Goal: Task Accomplishment & Management: Manage account settings

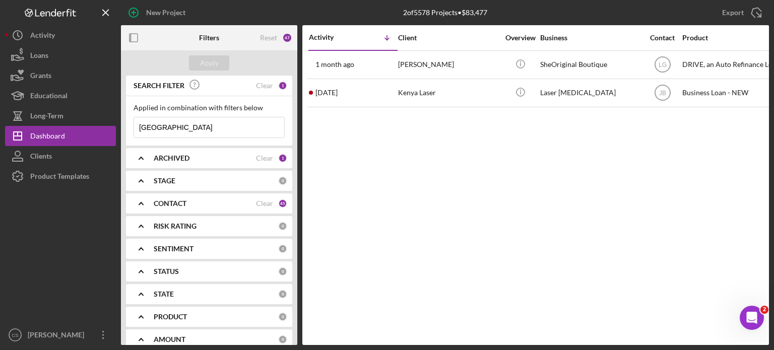
drag, startPoint x: 171, startPoint y: 125, endPoint x: 126, endPoint y: 120, distance: 45.1
click at [126, 120] on div "Applied in combination with filters below kenya Icon/Menu Close" at bounding box center [209, 120] width 166 height 49
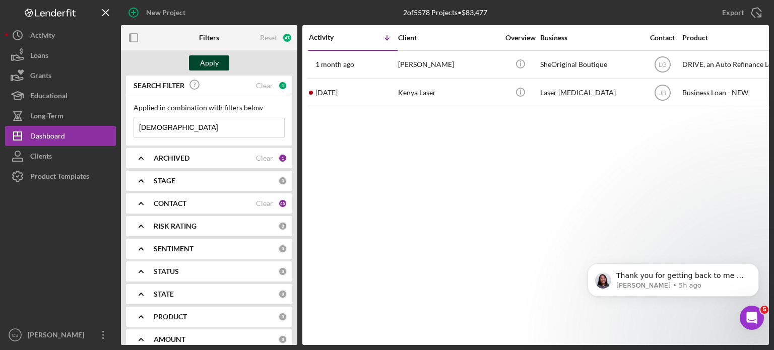
type input "[DEMOGRAPHIC_DATA]"
click at [211, 62] on div "Apply" at bounding box center [209, 62] width 19 height 15
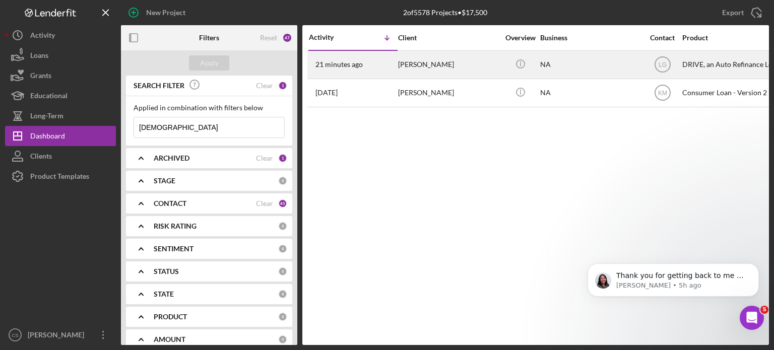
click at [341, 67] on time "21 minutes ago" at bounding box center [338, 64] width 47 height 8
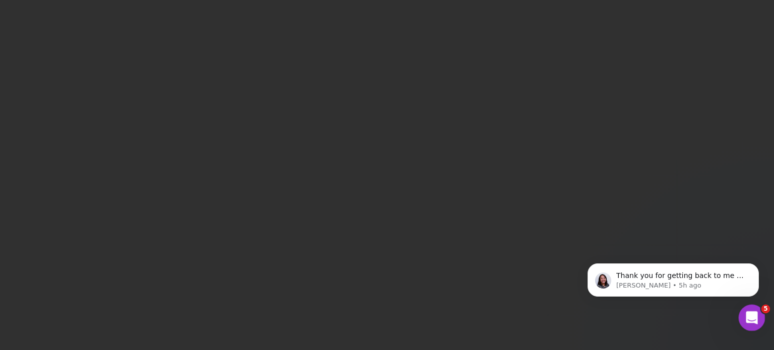
click at [747, 315] on icon "Open Intercom Messenger" at bounding box center [750, 316] width 17 height 17
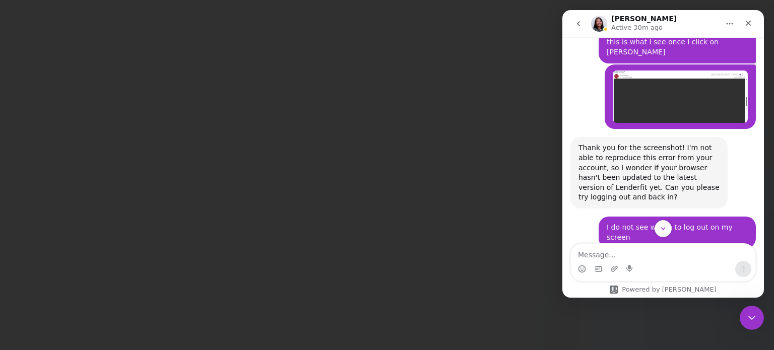
scroll to position [1058, 0]
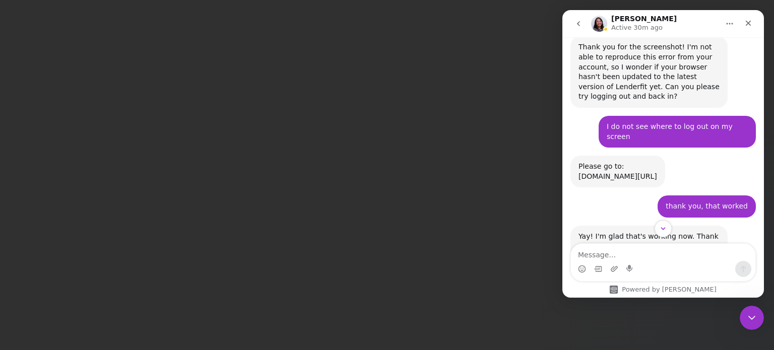
drag, startPoint x: 655, startPoint y: 125, endPoint x: 578, endPoint y: 124, distance: 76.6
click at [578, 156] on div "Please go to: [DOMAIN_NAME][URL] [PERSON_NAME] • 8h ago" at bounding box center [617, 172] width 95 height 32
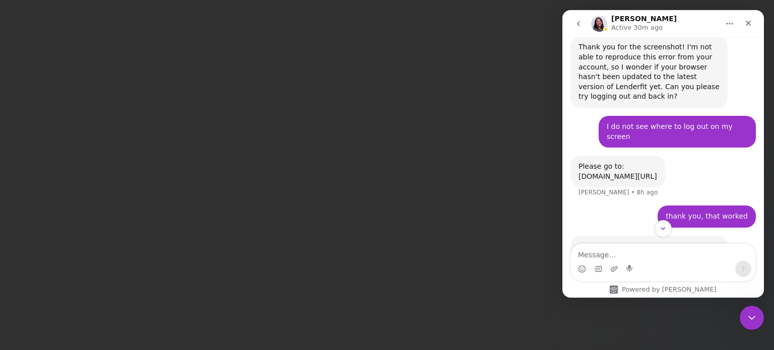
copy div "[DOMAIN_NAME][URL]"
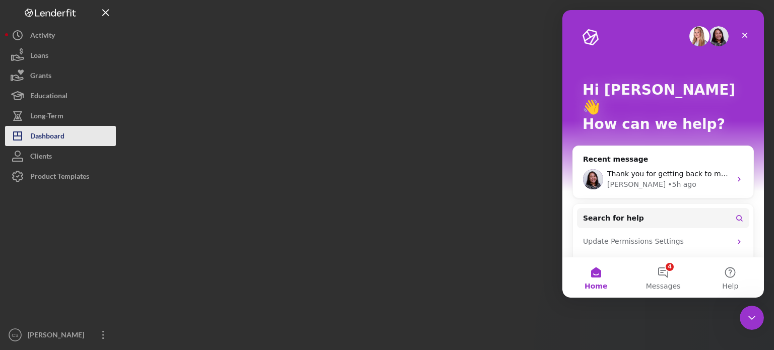
click at [31, 137] on div "Dashboard" at bounding box center [47, 137] width 34 height 23
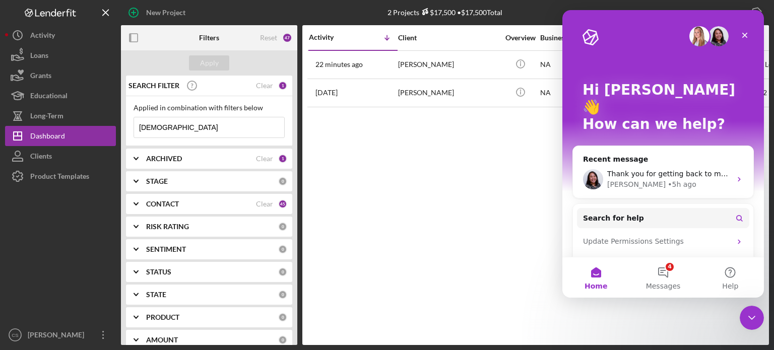
click at [171, 125] on input "[DEMOGRAPHIC_DATA]" at bounding box center [209, 127] width 150 height 20
click at [744, 34] on icon "Close" at bounding box center [745, 36] width 6 height 6
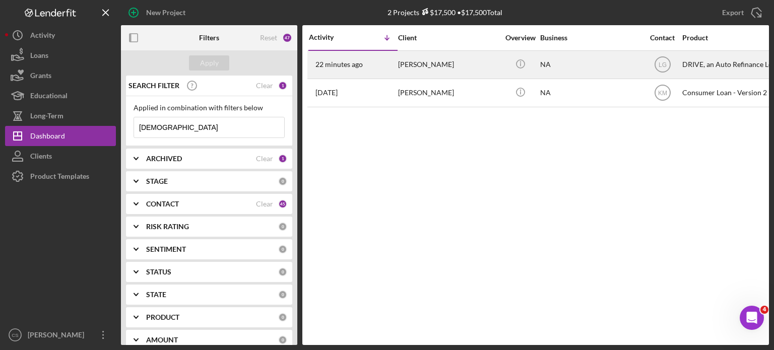
click at [336, 63] on time "22 minutes ago" at bounding box center [338, 64] width 47 height 8
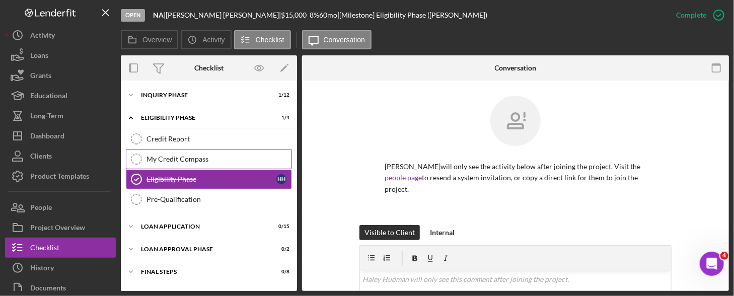
click at [149, 157] on div "My Credit Compass" at bounding box center [219, 159] width 145 height 8
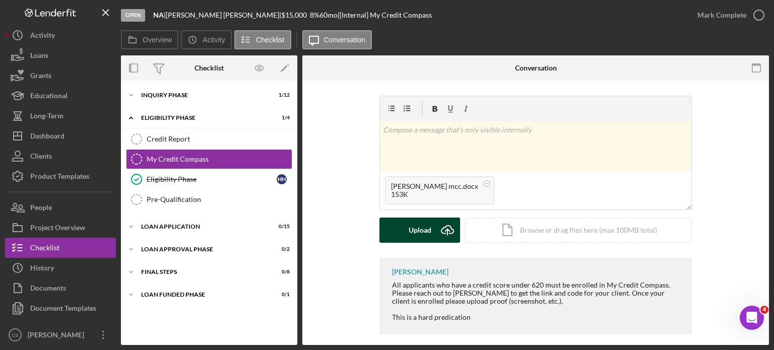
click at [447, 230] on icon "Icon/Upload" at bounding box center [447, 230] width 25 height 25
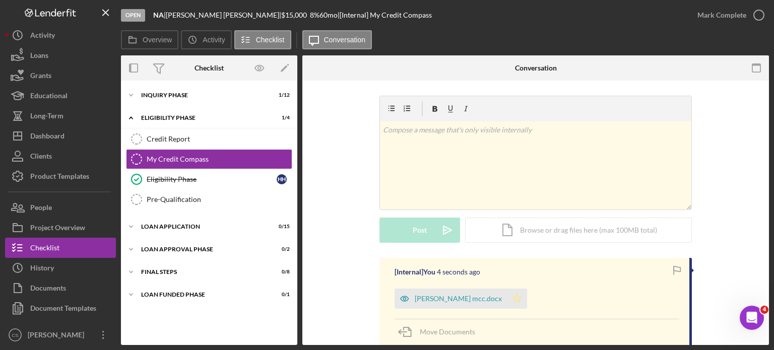
click at [513, 298] on polygon "button" at bounding box center [517, 298] width 9 height 8
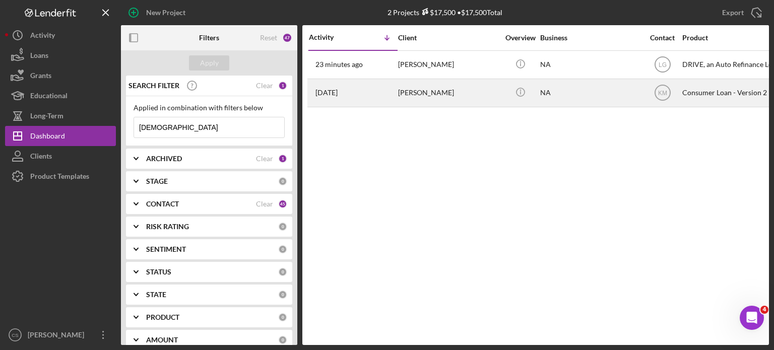
click at [337, 93] on time "[DATE]" at bounding box center [326, 93] width 22 height 8
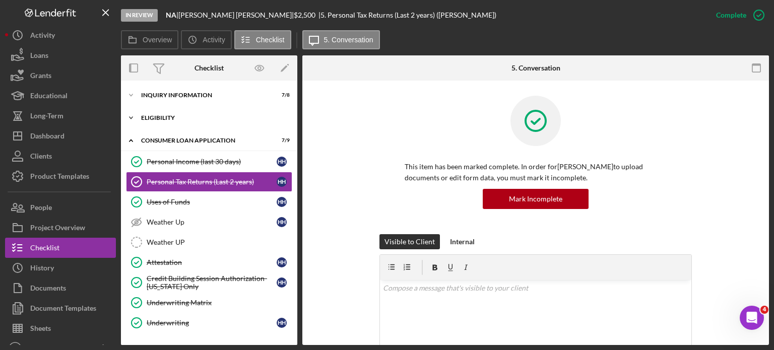
click at [129, 119] on icon "Icon/Expander" at bounding box center [131, 118] width 20 height 20
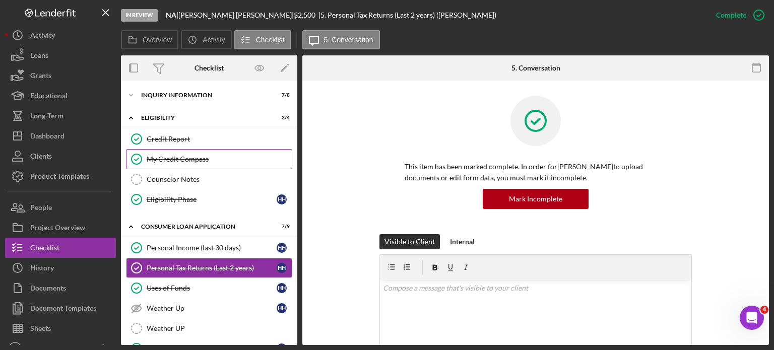
click at [176, 159] on div "My Credit Compass" at bounding box center [219, 159] width 145 height 8
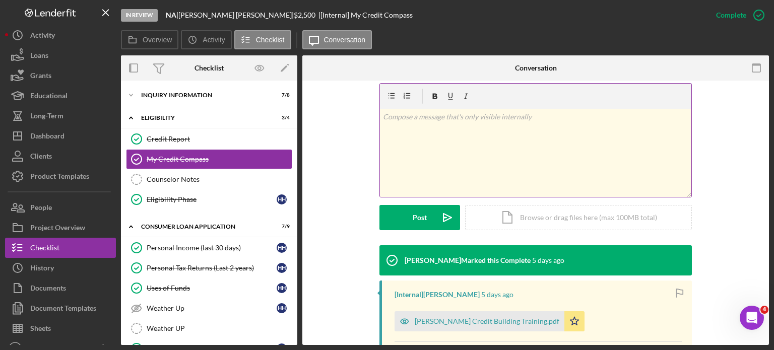
scroll to position [201, 0]
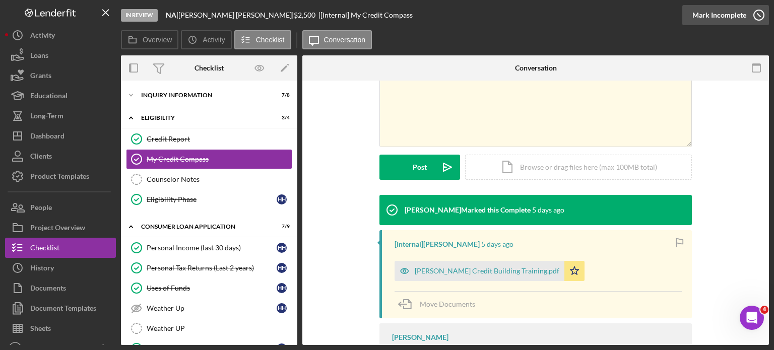
click at [755, 18] on icon "button" at bounding box center [758, 15] width 25 height 25
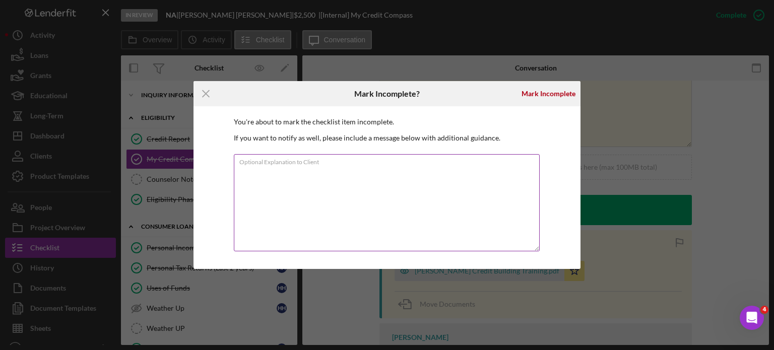
click at [282, 172] on textarea "Optional Explanation to Client" at bounding box center [387, 202] width 306 height 97
type textarea "attaching mcc"
click at [206, 94] on icon "Icon/Menu Close" at bounding box center [205, 93] width 25 height 25
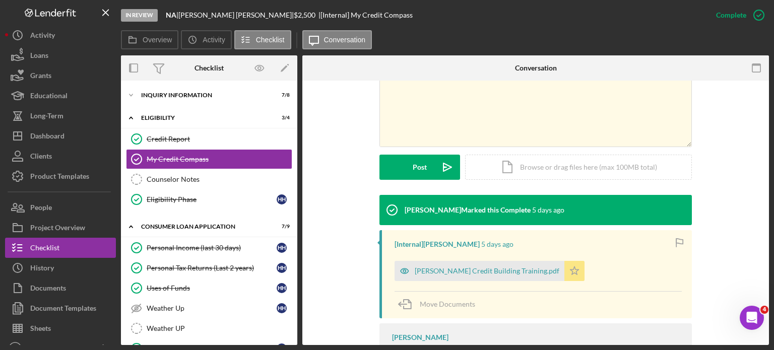
click at [564, 271] on icon "Icon/Star" at bounding box center [574, 271] width 20 height 20
click at [755, 17] on icon "button" at bounding box center [758, 15] width 25 height 25
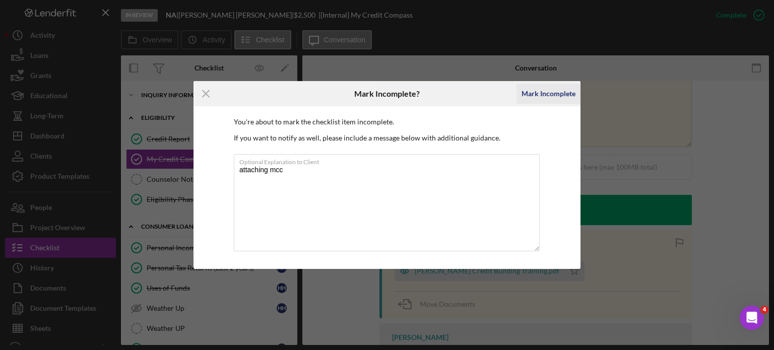
click at [543, 92] on div "Mark Incomplete" at bounding box center [548, 94] width 54 height 20
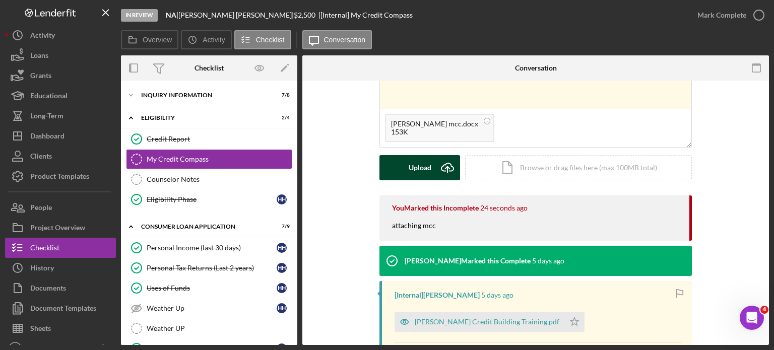
click at [447, 163] on icon "Icon/Upload" at bounding box center [447, 167] width 25 height 25
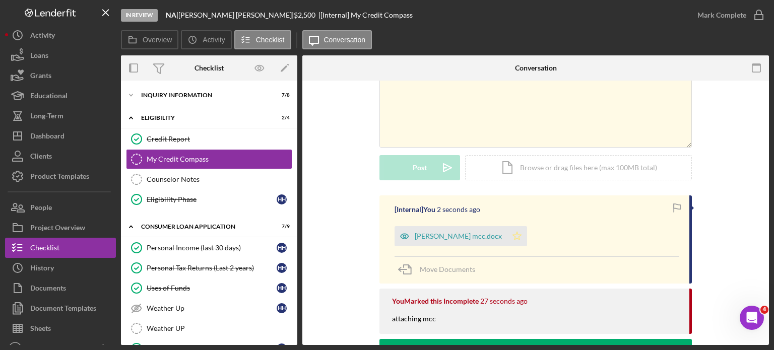
click at [507, 232] on icon "Icon/Star" at bounding box center [517, 236] width 20 height 20
click at [756, 18] on icon "button" at bounding box center [758, 15] width 25 height 25
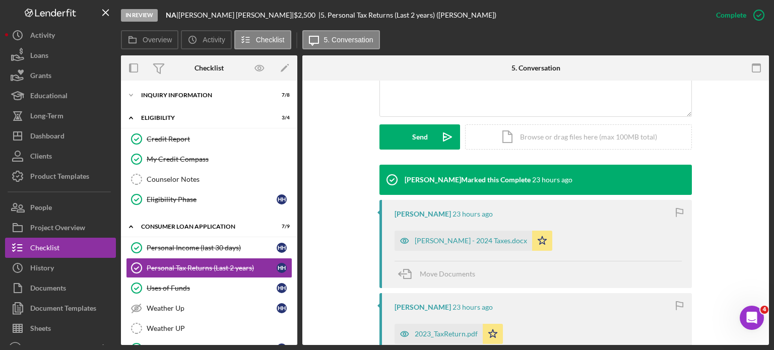
scroll to position [302, 0]
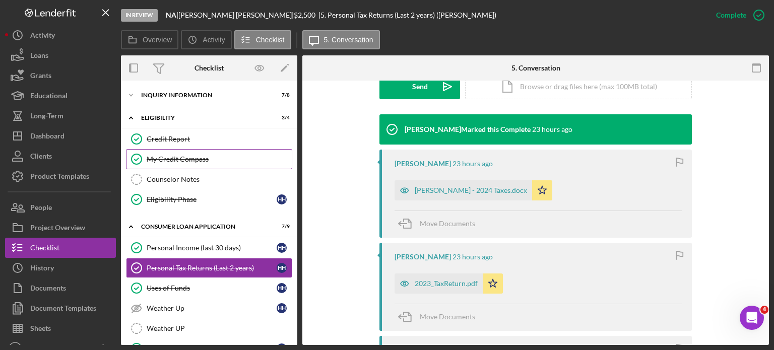
click at [186, 157] on div "My Credit Compass" at bounding box center [219, 159] width 145 height 8
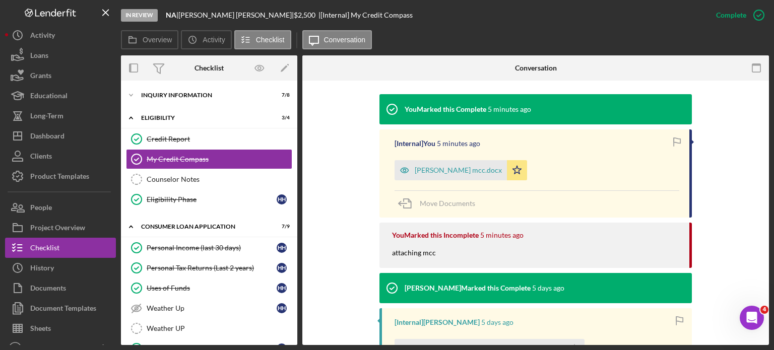
scroll to position [353, 0]
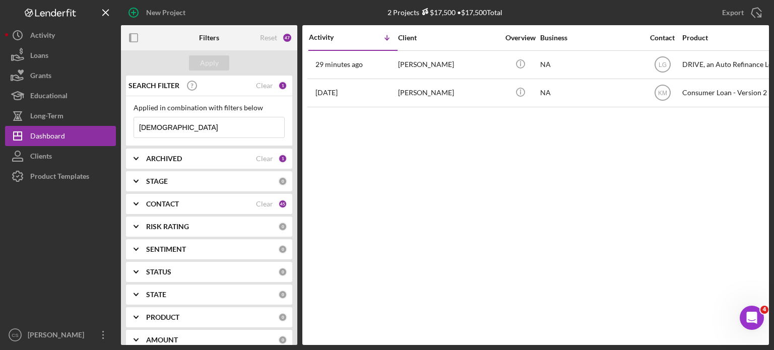
click at [173, 129] on input "[DEMOGRAPHIC_DATA]" at bounding box center [209, 127] width 150 height 20
type input "[DEMOGRAPHIC_DATA]"
click at [214, 62] on div "Apply" at bounding box center [209, 62] width 19 height 15
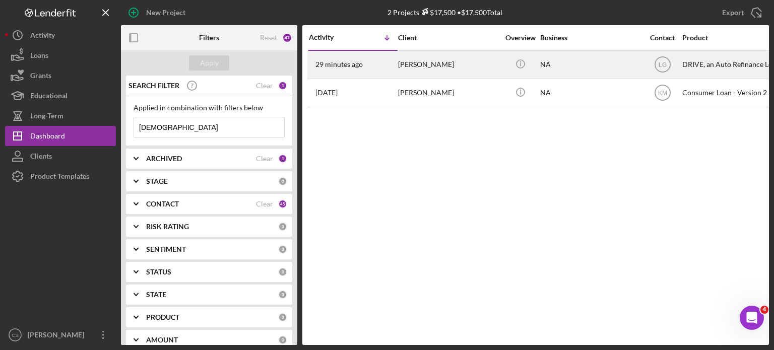
click at [344, 66] on time "29 minutes ago" at bounding box center [338, 64] width 47 height 8
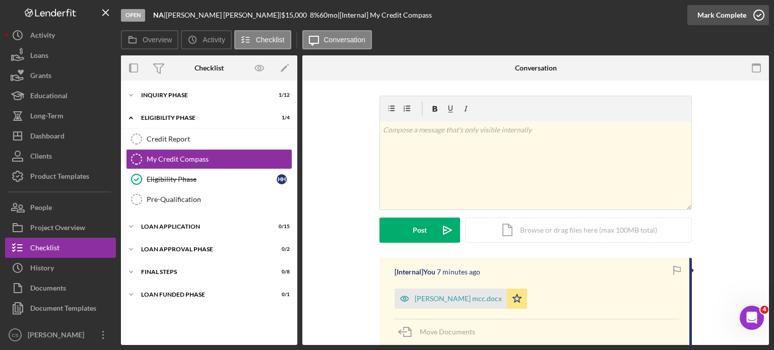
click at [760, 17] on icon "button" at bounding box center [758, 15] width 25 height 25
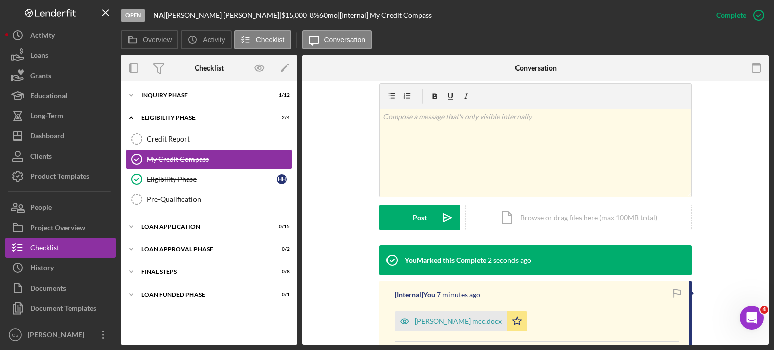
scroll to position [201, 0]
